Goal: Transaction & Acquisition: Purchase product/service

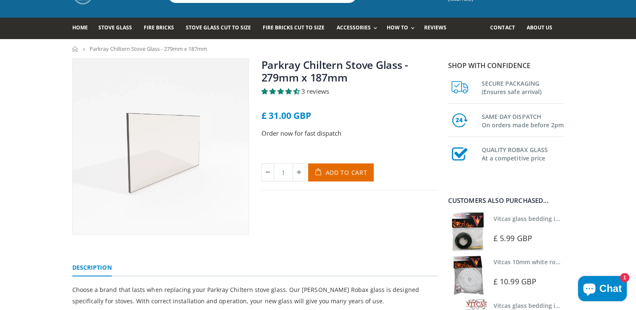
scroll to position [38, 0]
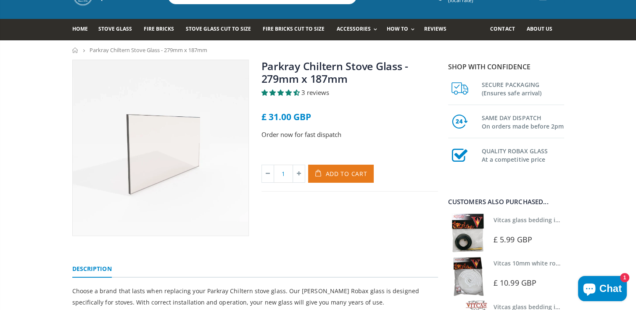
click at [340, 176] on span "Add to Cart" at bounding box center [347, 174] width 42 height 8
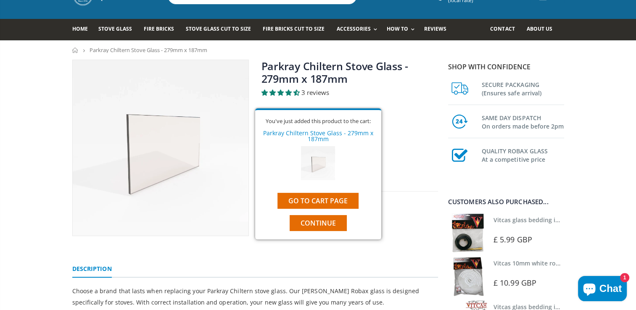
drag, startPoint x: 340, startPoint y: 176, endPoint x: 374, endPoint y: 168, distance: 34.8
click at [322, 199] on link "Go to cart page" at bounding box center [317, 201] width 81 height 16
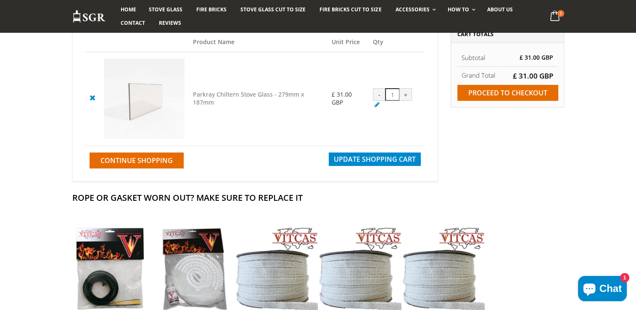
scroll to position [103, 0]
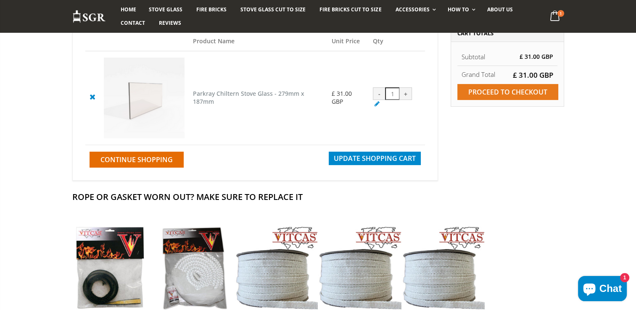
click at [522, 90] on input "Proceed to checkout" at bounding box center [507, 92] width 101 height 16
